Goal: Task Accomplishment & Management: Use online tool/utility

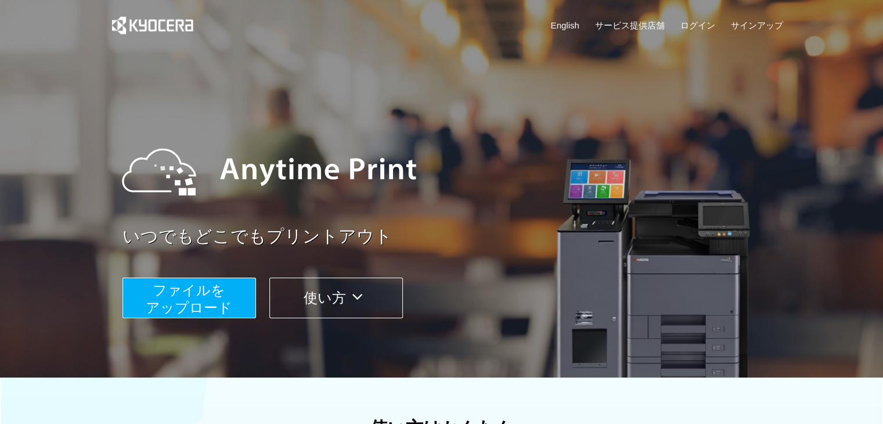
click at [175, 282] on span "ファイルを ​​アップロード" at bounding box center [189, 298] width 86 height 33
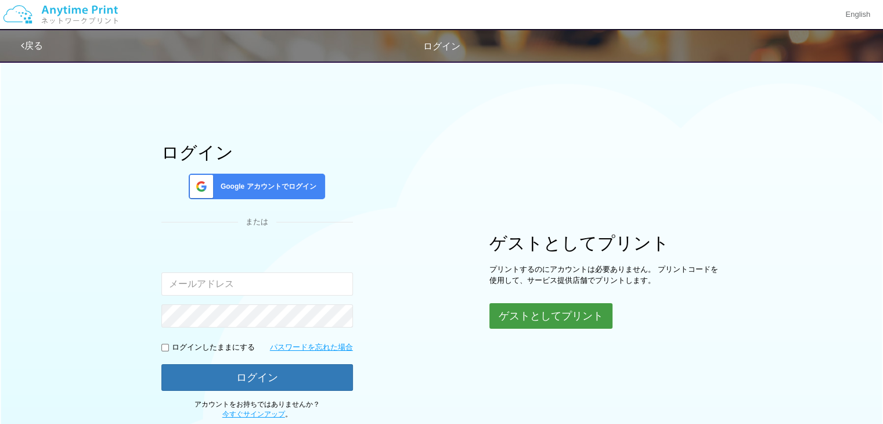
click at [555, 327] on button "ゲストとしてプリント" at bounding box center [550, 316] width 123 height 26
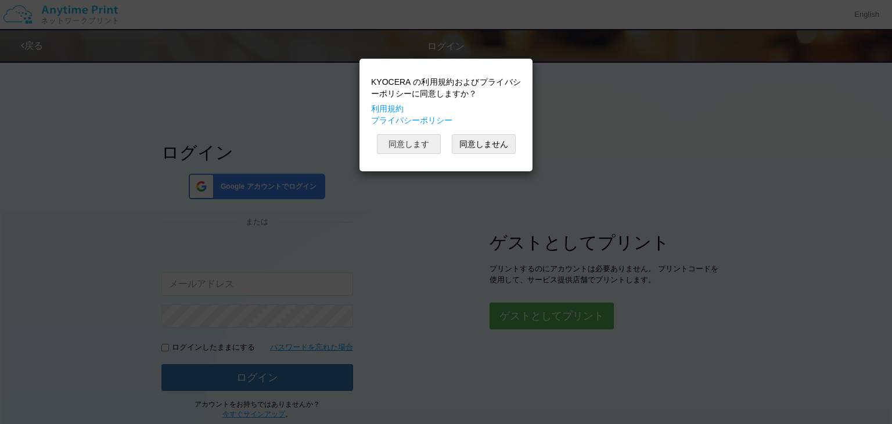
click at [411, 150] on button "同意します" at bounding box center [409, 144] width 64 height 20
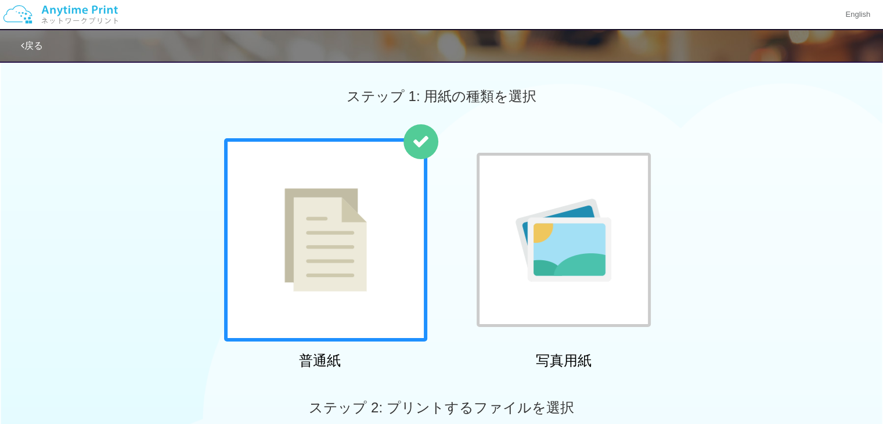
click at [360, 232] on img at bounding box center [325, 239] width 82 height 103
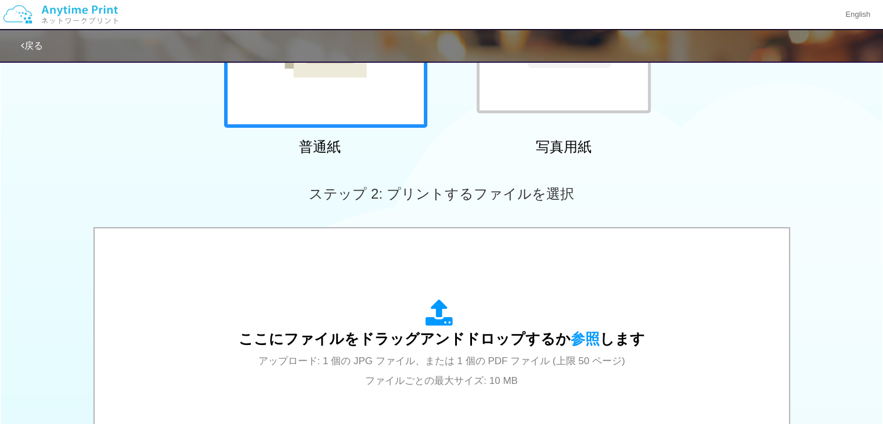
scroll to position [459, 0]
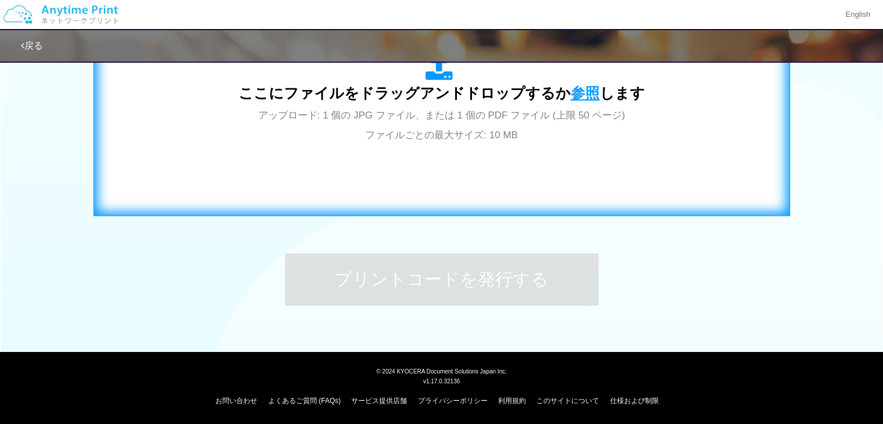
click at [585, 101] on span "参照" at bounding box center [585, 93] width 29 height 16
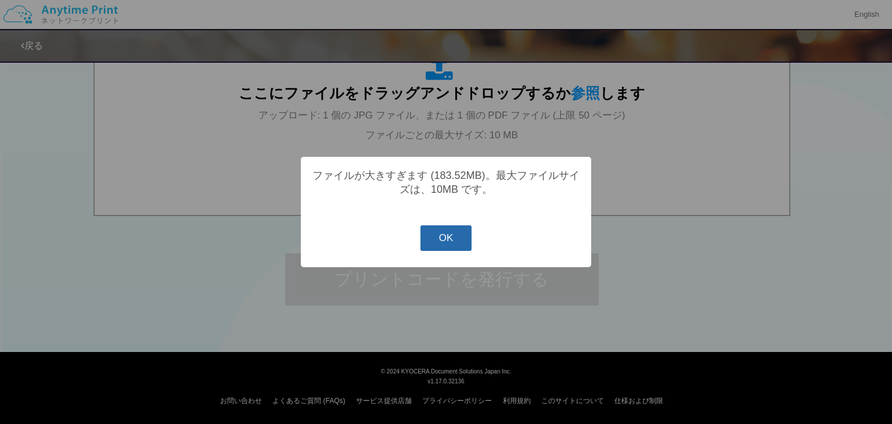
click at [455, 230] on button "OK" at bounding box center [446, 238] width 52 height 26
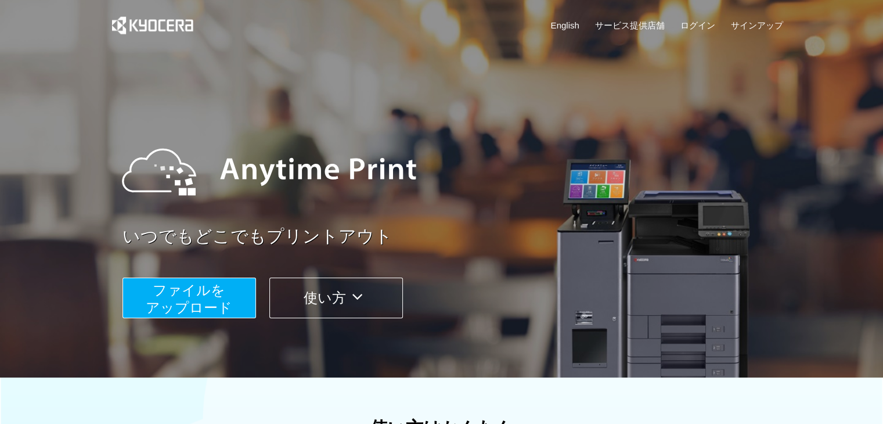
click at [219, 286] on span "ファイルを ​​アップロード" at bounding box center [189, 298] width 86 height 33
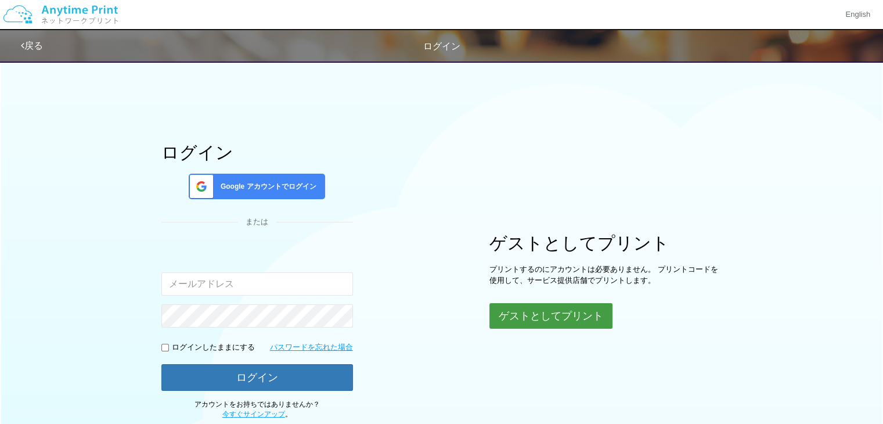
click at [540, 316] on button "ゲストとしてプリント" at bounding box center [550, 316] width 123 height 26
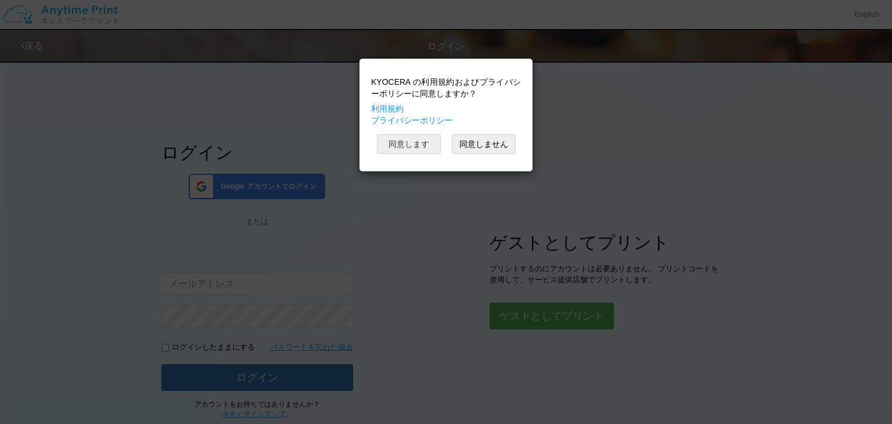
click at [416, 136] on button "同意します" at bounding box center [409, 144] width 64 height 20
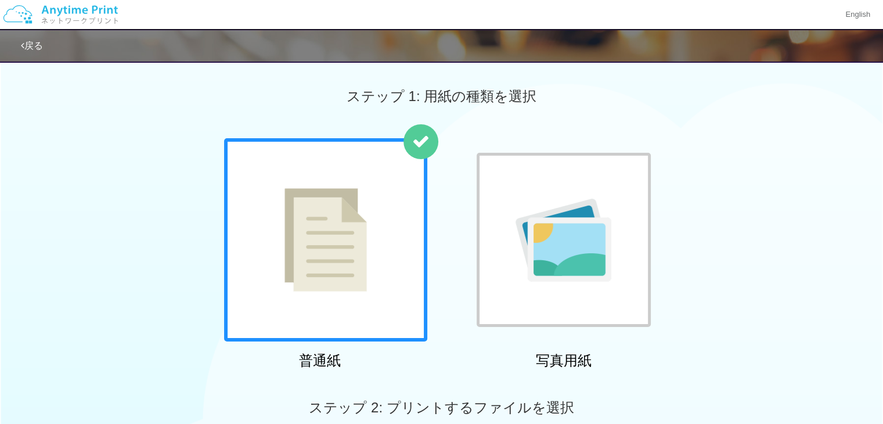
scroll to position [459, 0]
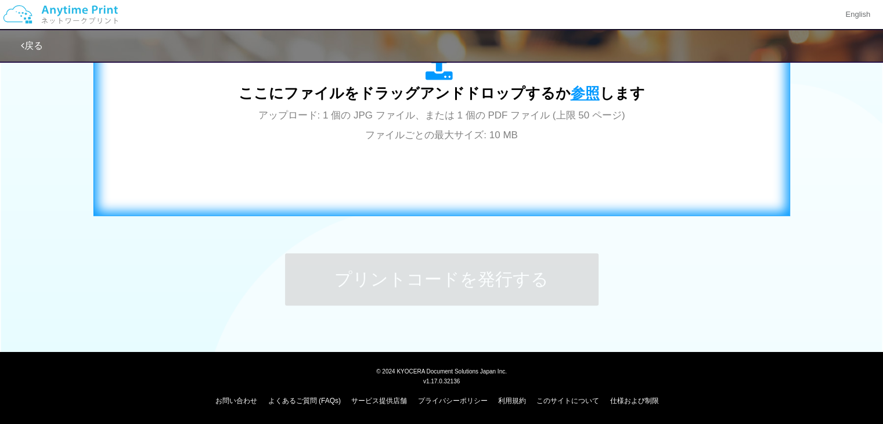
click at [575, 86] on span "参照" at bounding box center [585, 93] width 29 height 16
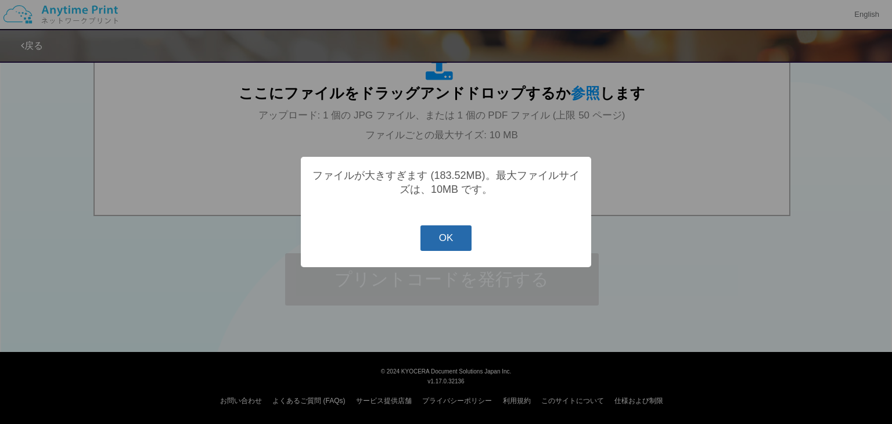
click at [439, 251] on button "OK" at bounding box center [446, 238] width 52 height 26
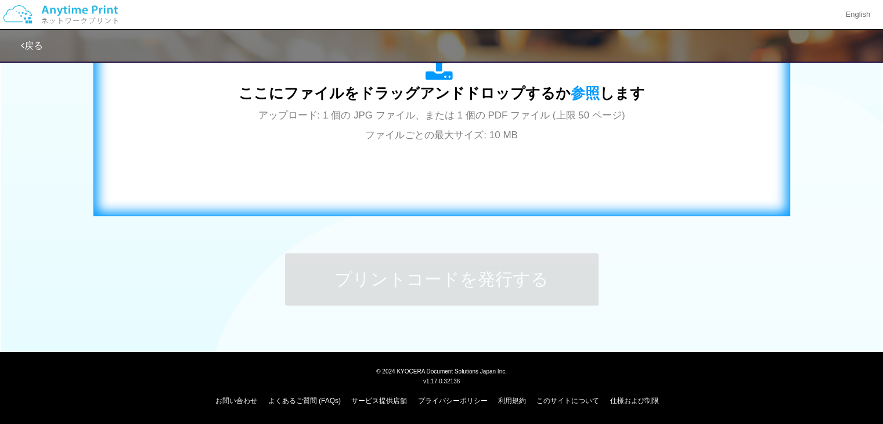
click at [564, 97] on span "ここにファイルをドラッグアンドドロップするか 参照 します" at bounding box center [442, 93] width 406 height 16
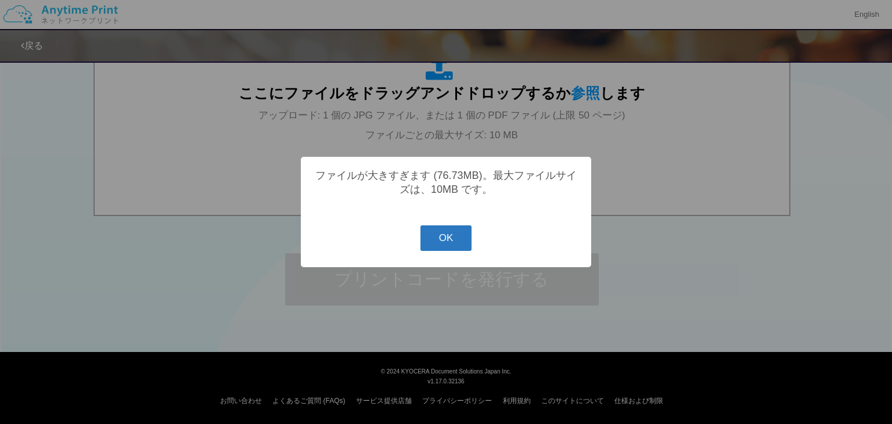
click at [427, 237] on button "OK" at bounding box center [446, 238] width 52 height 26
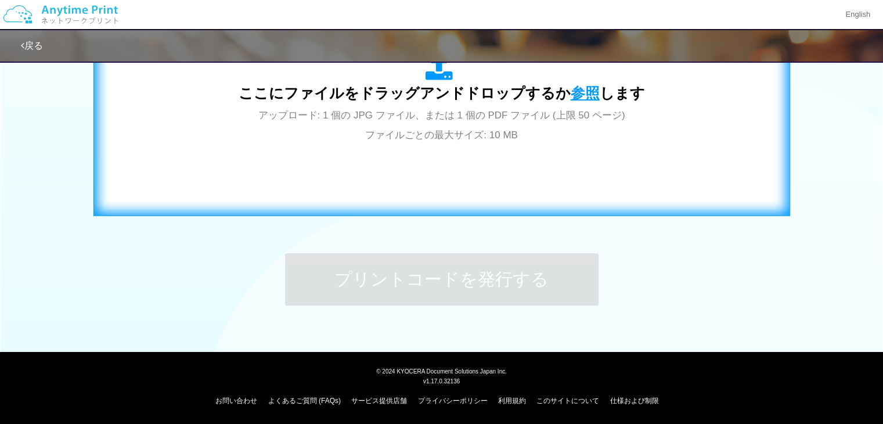
click at [573, 89] on span "参照" at bounding box center [585, 93] width 29 height 16
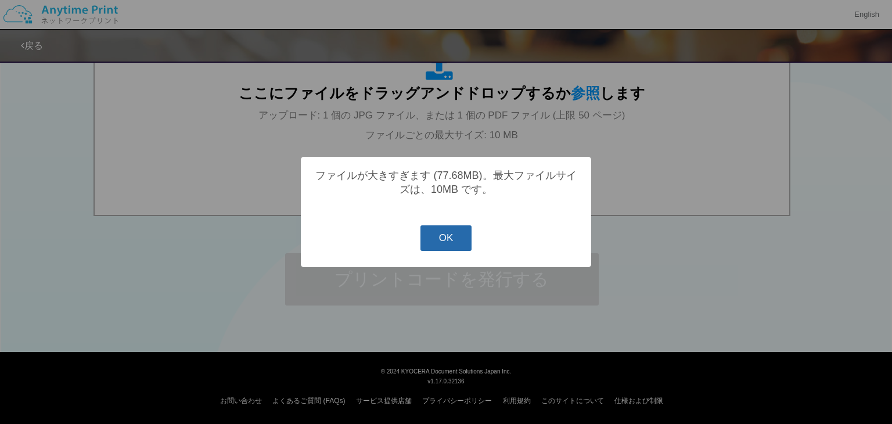
click at [455, 233] on button "OK" at bounding box center [446, 238] width 52 height 26
